Goal: Information Seeking & Learning: Learn about a topic

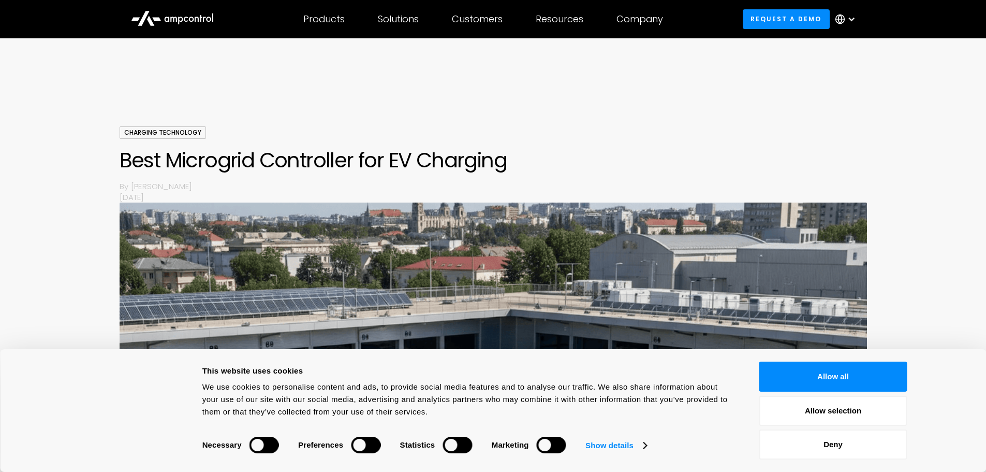
scroll to position [960, 0]
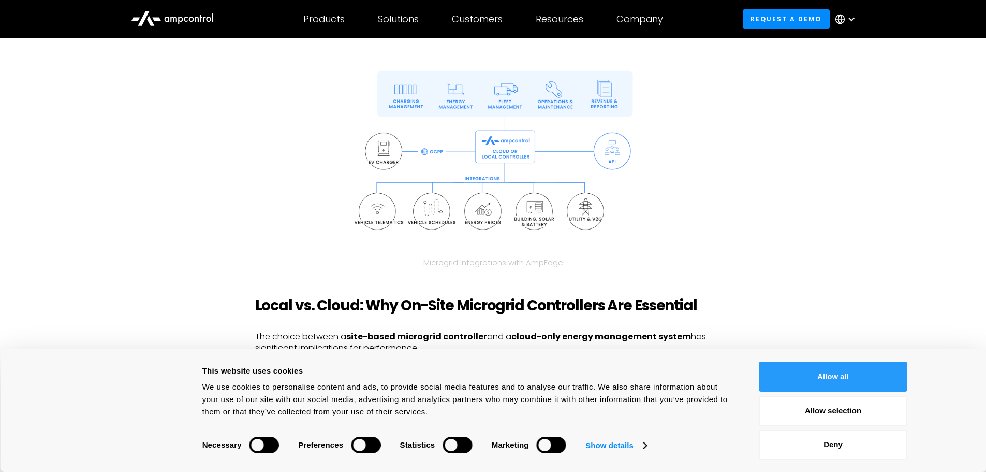
click at [802, 374] on button "Allow all" at bounding box center [833, 376] width 148 height 30
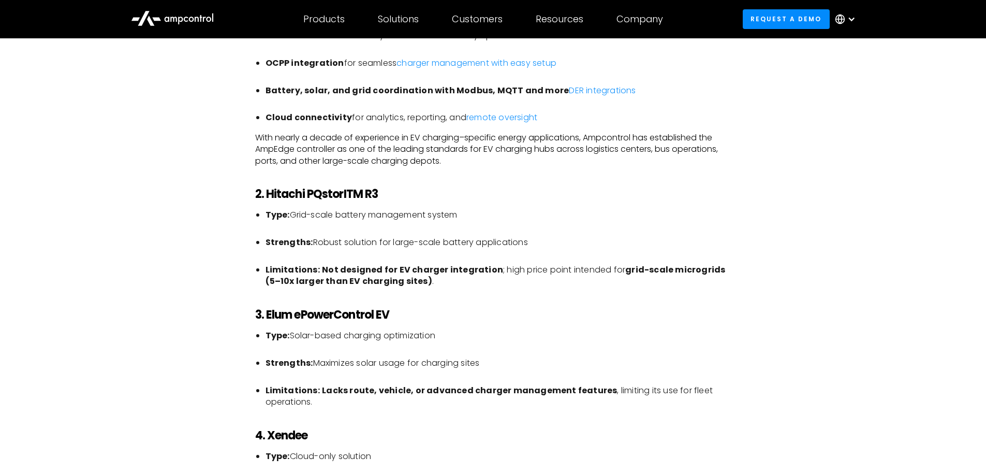
scroll to position [1943, 0]
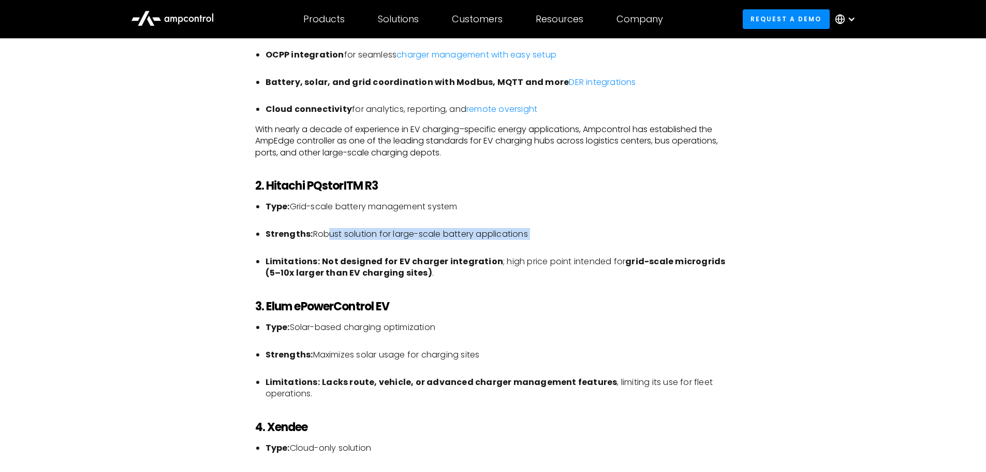
drag, startPoint x: 321, startPoint y: 235, endPoint x: 508, endPoint y: 241, distance: 187.5
click at [508, 241] on li "Strengths: Robust solution for large-scale battery applications" at bounding box center [499, 239] width 466 height 23
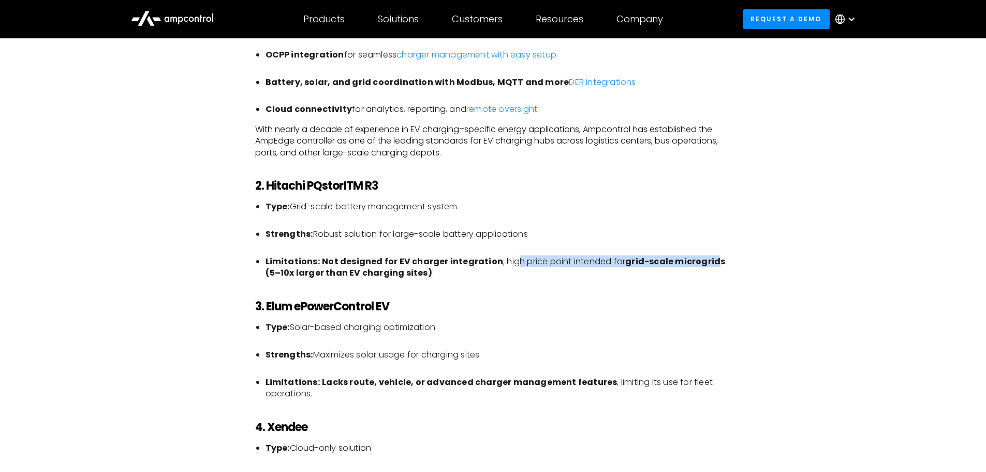
drag, startPoint x: 506, startPoint y: 259, endPoint x: 710, endPoint y: 265, distance: 204.1
click at [710, 265] on li "Limitations: Not designed for EV charger integration ; high price point intende…" at bounding box center [499, 267] width 466 height 23
click at [710, 265] on strong "grid-scale microgrids (5–10x larger than EV charging sites)" at bounding box center [496, 266] width 460 height 23
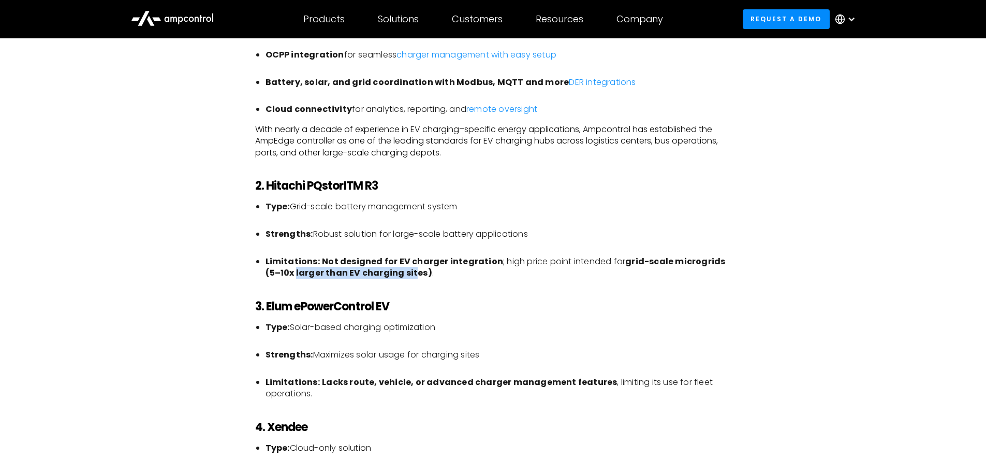
drag, startPoint x: 280, startPoint y: 271, endPoint x: 400, endPoint y: 272, distance: 119.6
click at [400, 272] on strong "grid-scale microgrids (5–10x larger than EV charging sites)" at bounding box center [496, 266] width 460 height 23
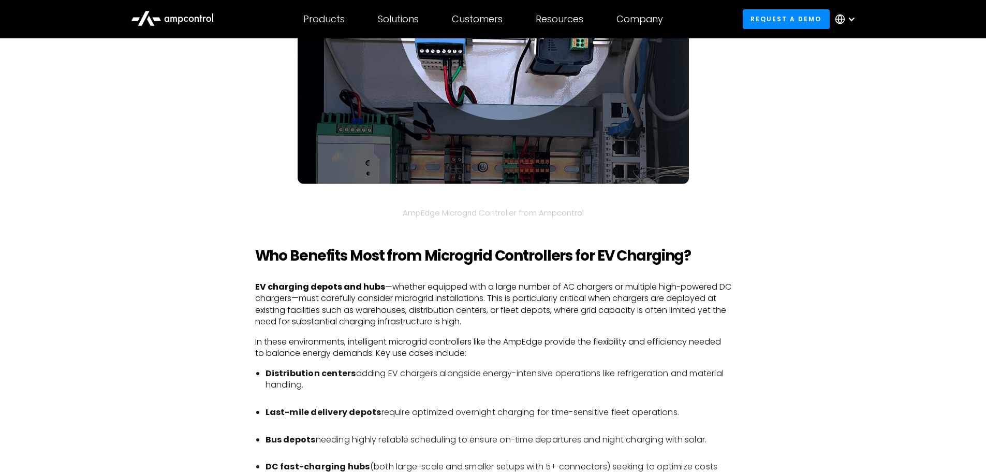
scroll to position [3341, 0]
